Goal: Navigation & Orientation: Find specific page/section

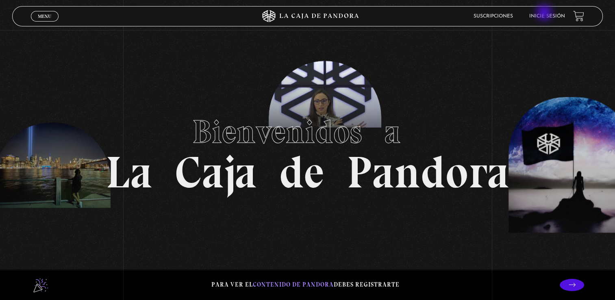
click at [545, 13] on li "Inicie sesión" at bounding box center [547, 16] width 36 height 13
click at [551, 15] on link "Inicie sesión" at bounding box center [547, 16] width 36 height 5
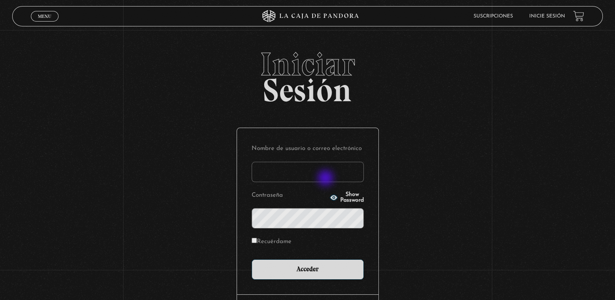
click at [327, 179] on input "Nombre de usuario o correo electrónico" at bounding box center [308, 172] width 112 height 20
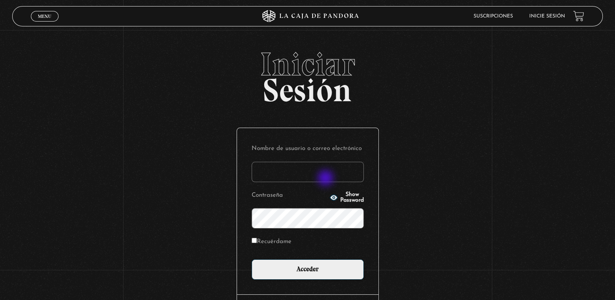
type input "nana.0486@hotmail.com"
click at [252, 259] on input "Acceder" at bounding box center [308, 269] width 112 height 20
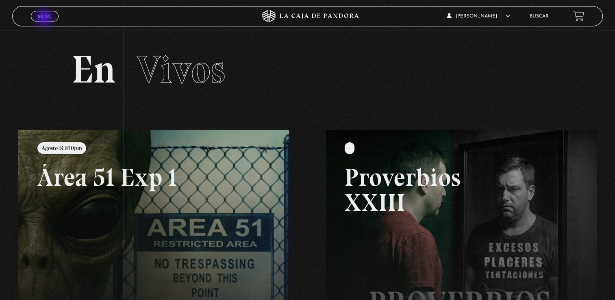
click at [45, 19] on span "Menu" at bounding box center [44, 16] width 13 height 5
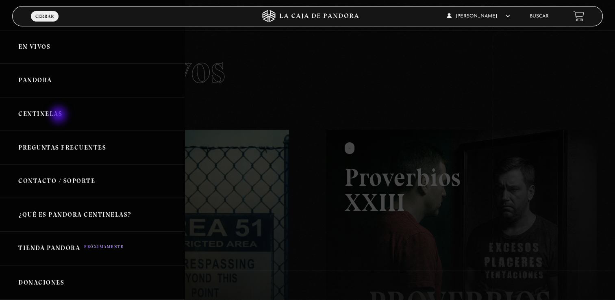
click at [59, 115] on link "Centinelas" at bounding box center [92, 114] width 185 height 34
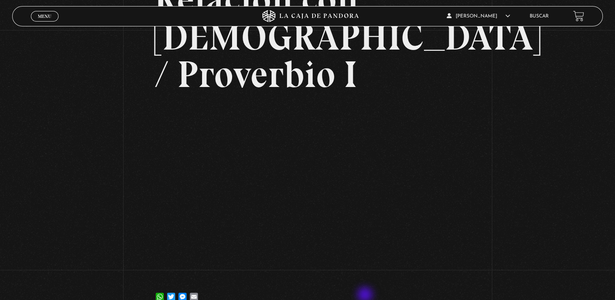
scroll to position [81, 0]
